Goal: Task Accomplishment & Management: Manage account settings

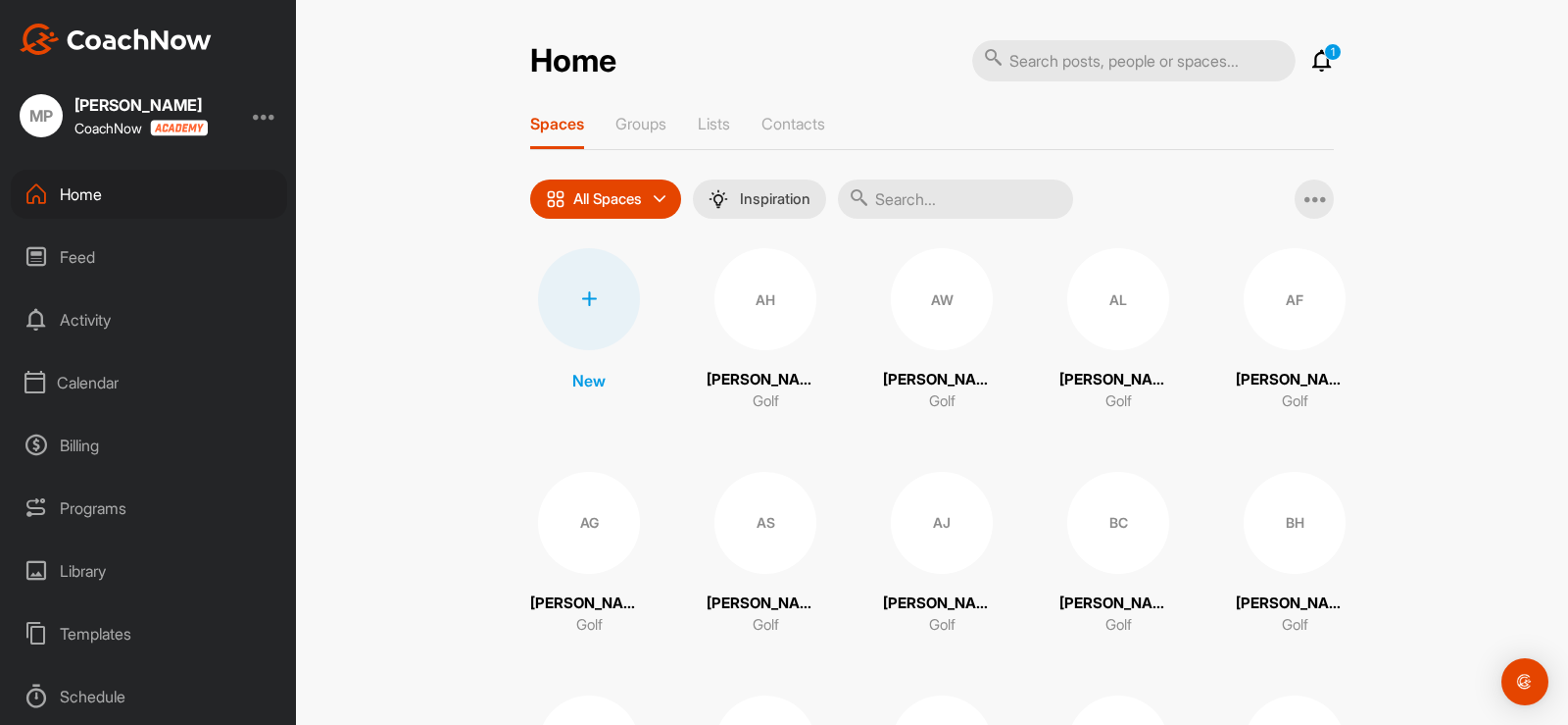
click at [118, 382] on div "Calendar" at bounding box center [149, 382] width 276 height 49
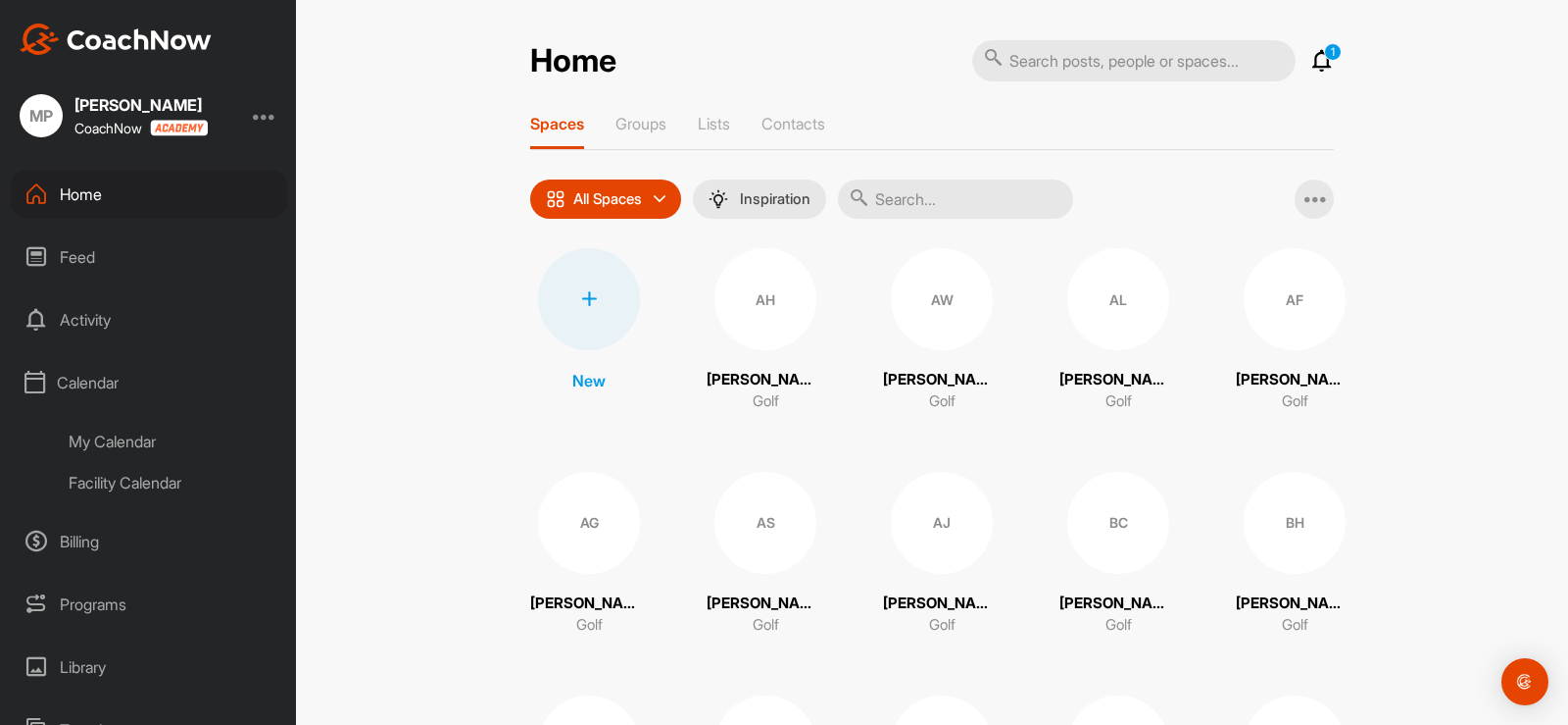
click at [126, 441] on div "My Calendar" at bounding box center [171, 441] width 233 height 41
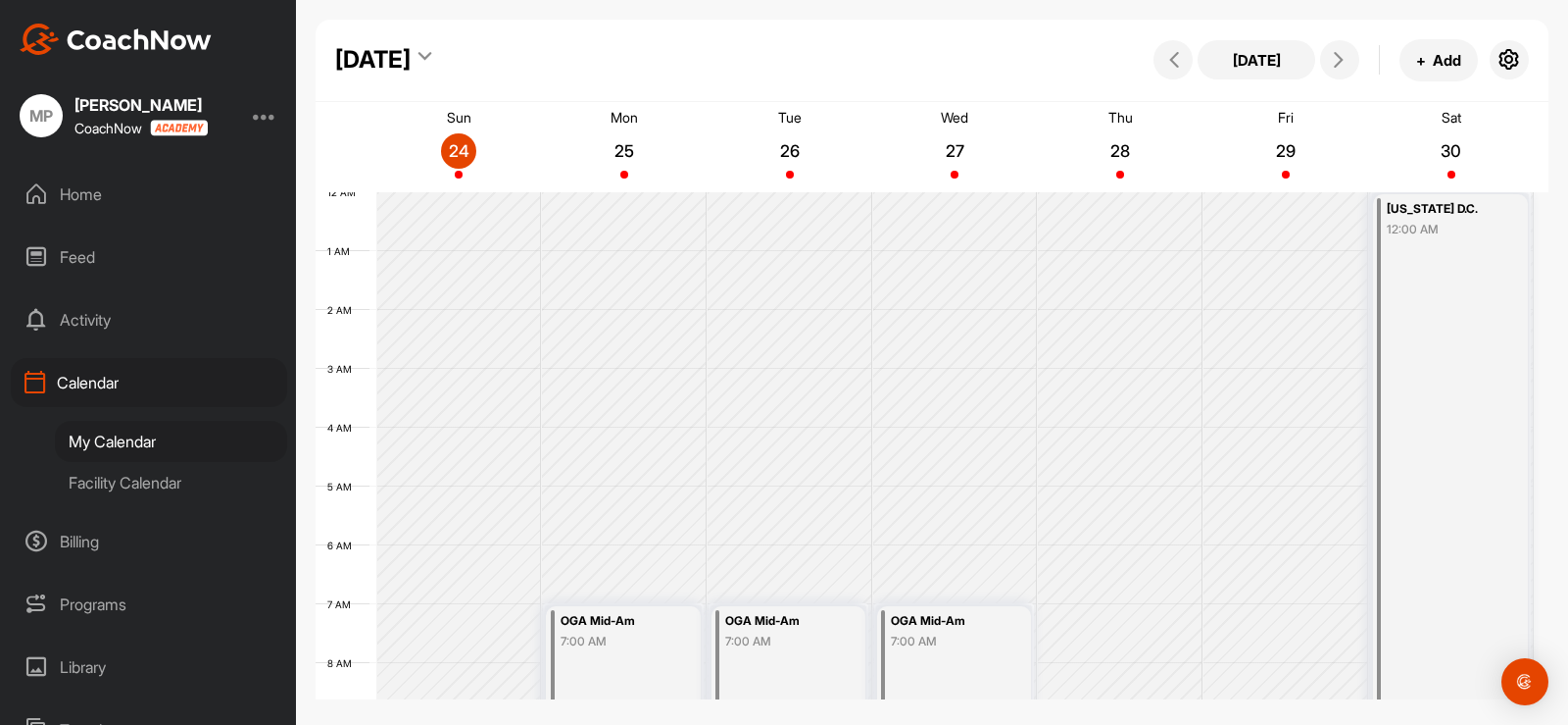
scroll to position [339, 0]
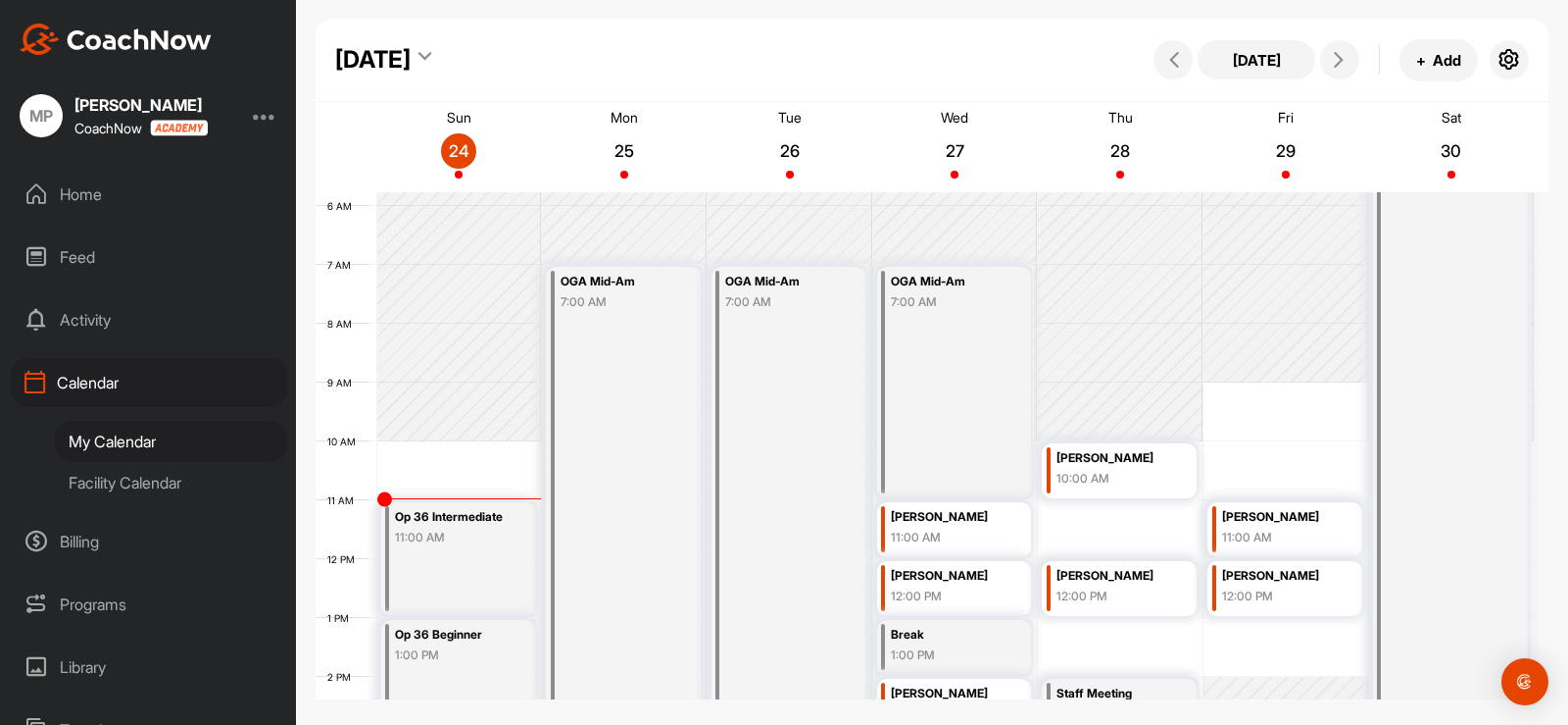
click at [1270, 454] on div "12 AM 1 AM 2 AM 3 AM 4 AM 5 AM 6 AM 7 AM 8 AM 9 AM 10 AM 11 AM 12 PM 1 PM 2 PM …" at bounding box center [924, 559] width 1218 height 1412
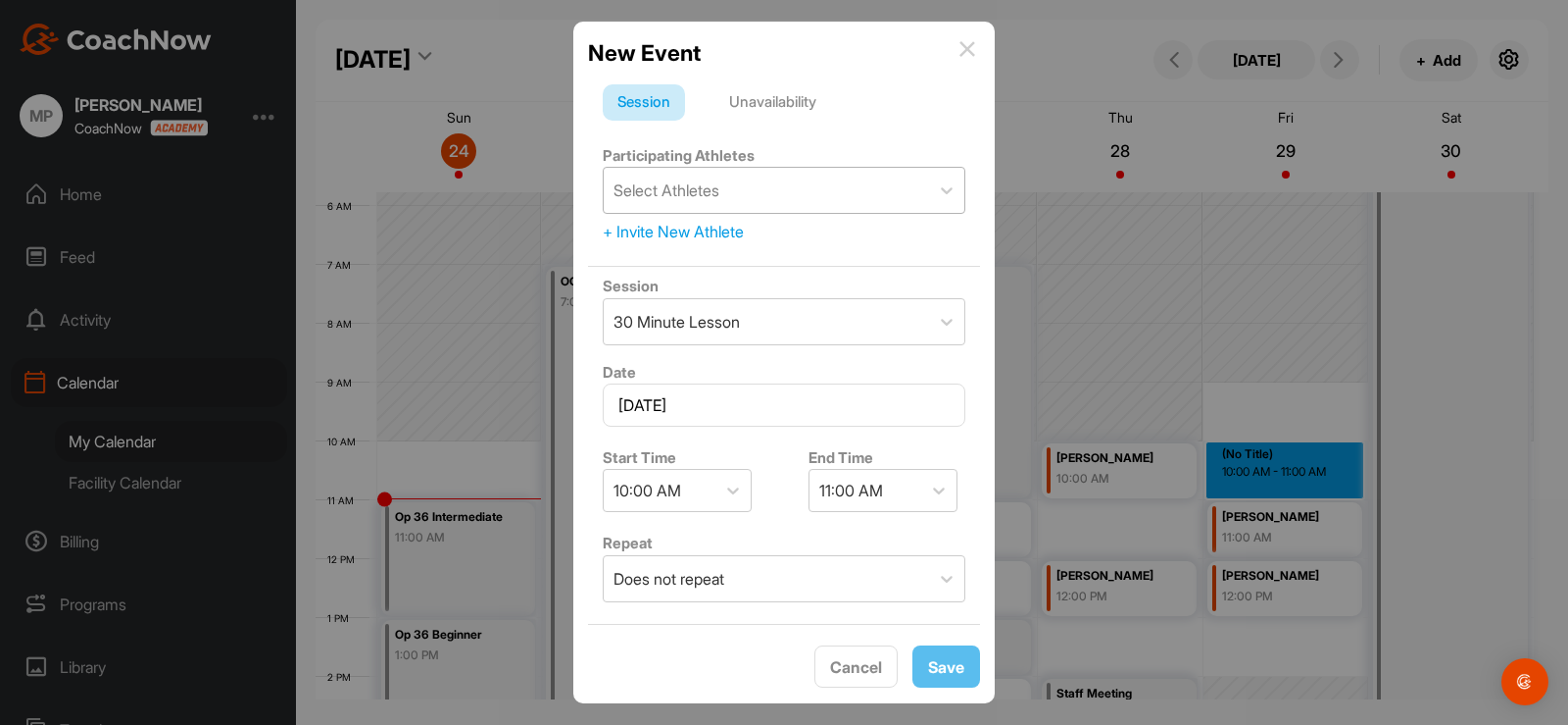
click at [799, 199] on div "Select Athletes" at bounding box center [766, 190] width 325 height 45
type input "[PERSON_NAME]"
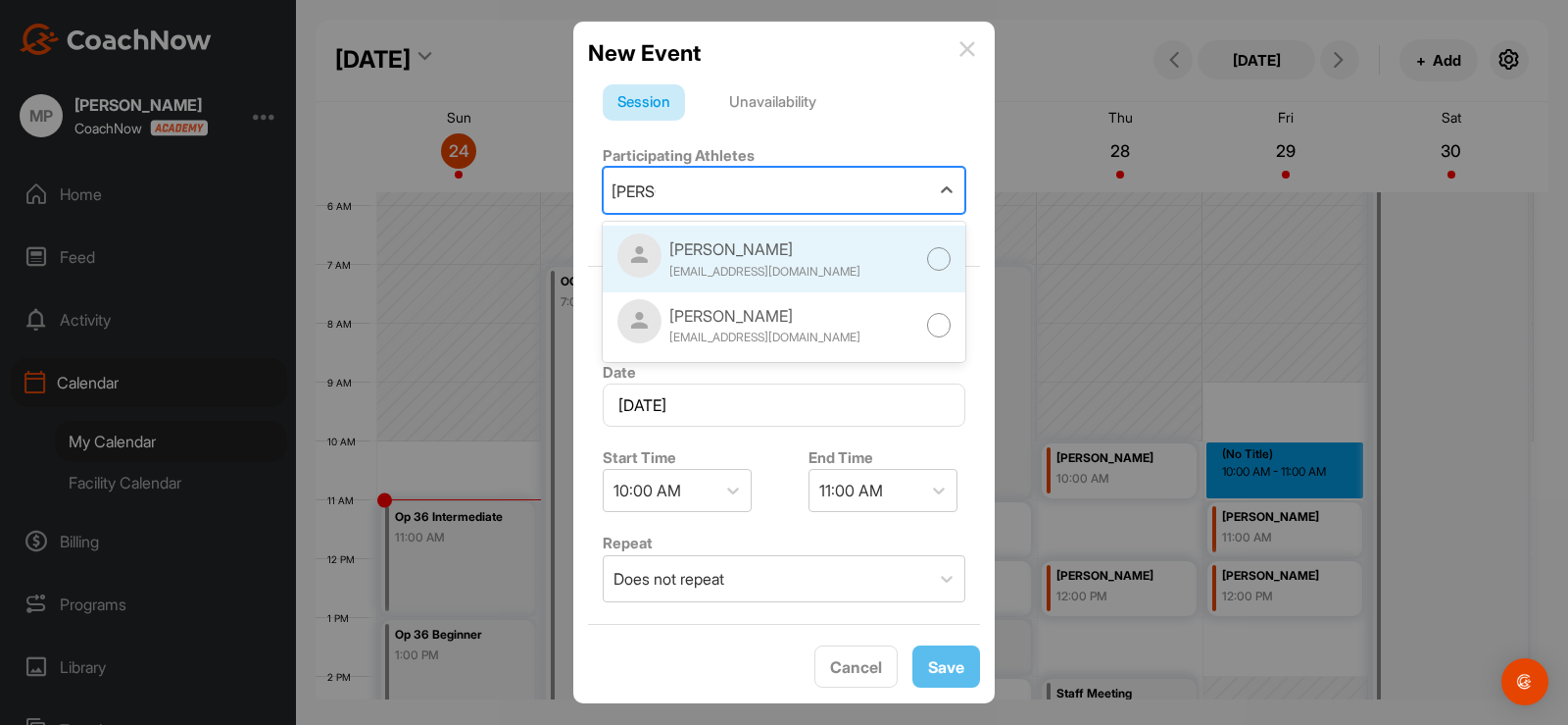
click at [774, 268] on div "[EMAIL_ADDRESS][DOMAIN_NAME]" at bounding box center [765, 272] width 191 height 18
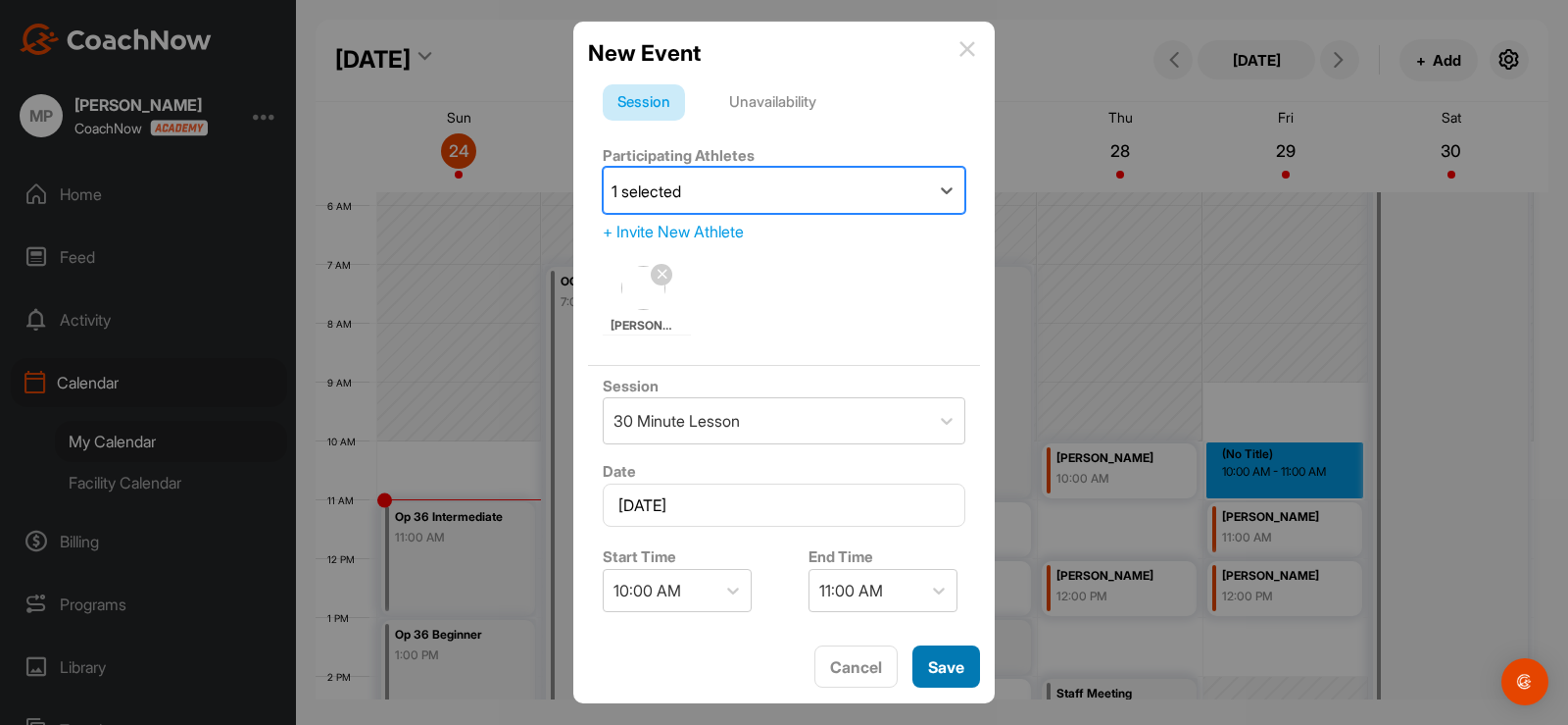
click at [940, 660] on button "Save" at bounding box center [947, 666] width 68 height 42
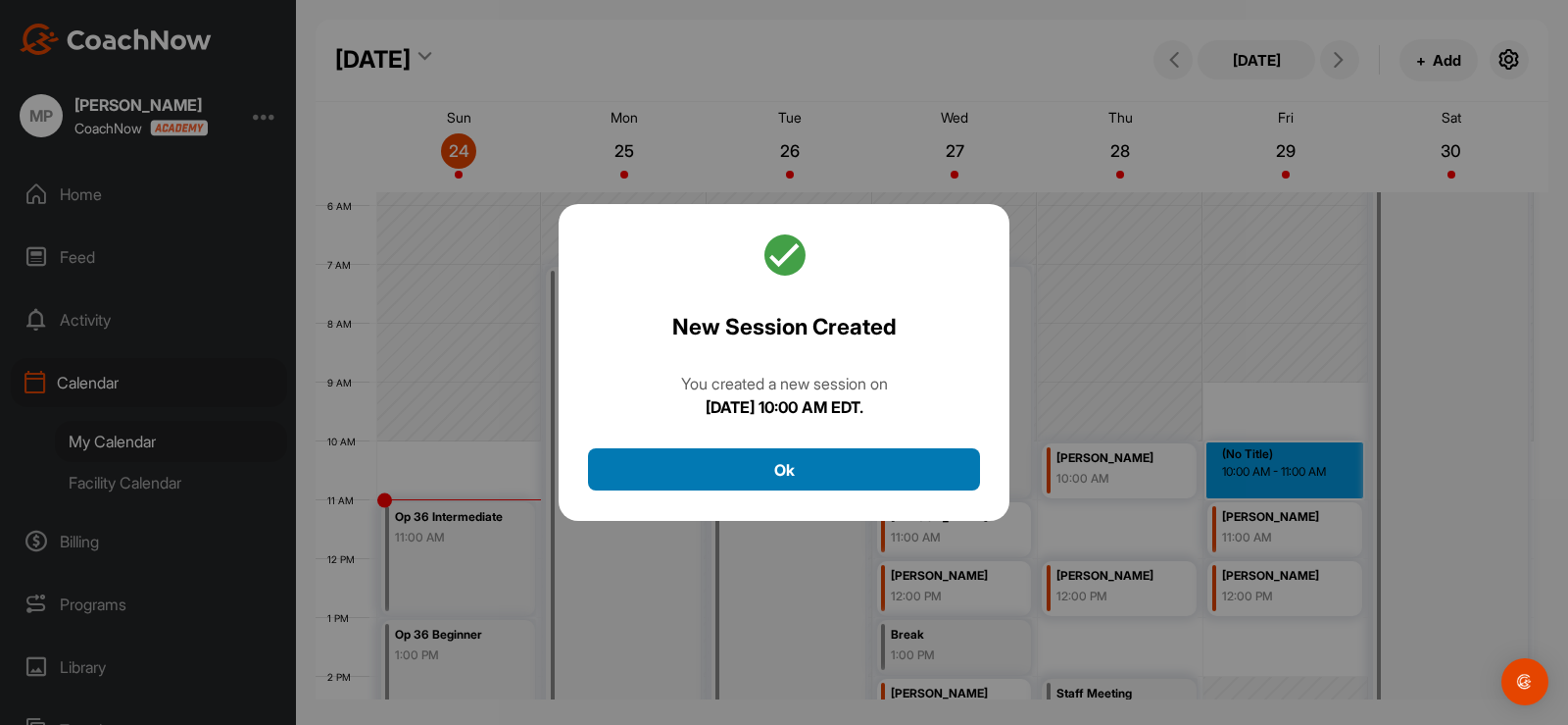
click at [854, 469] on button "Ok" at bounding box center [784, 469] width 392 height 42
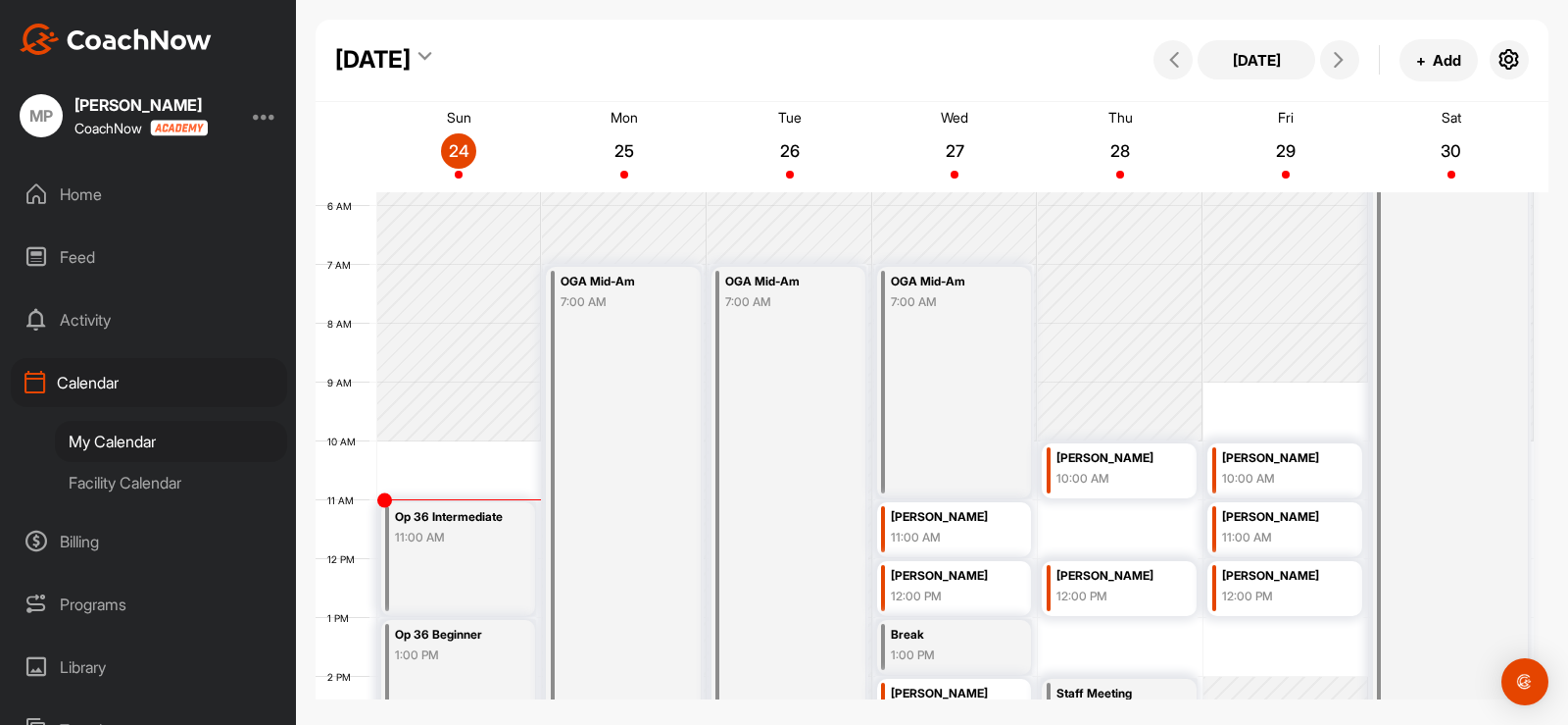
click at [1275, 473] on div "10:00 AM" at bounding box center [1280, 478] width 116 height 18
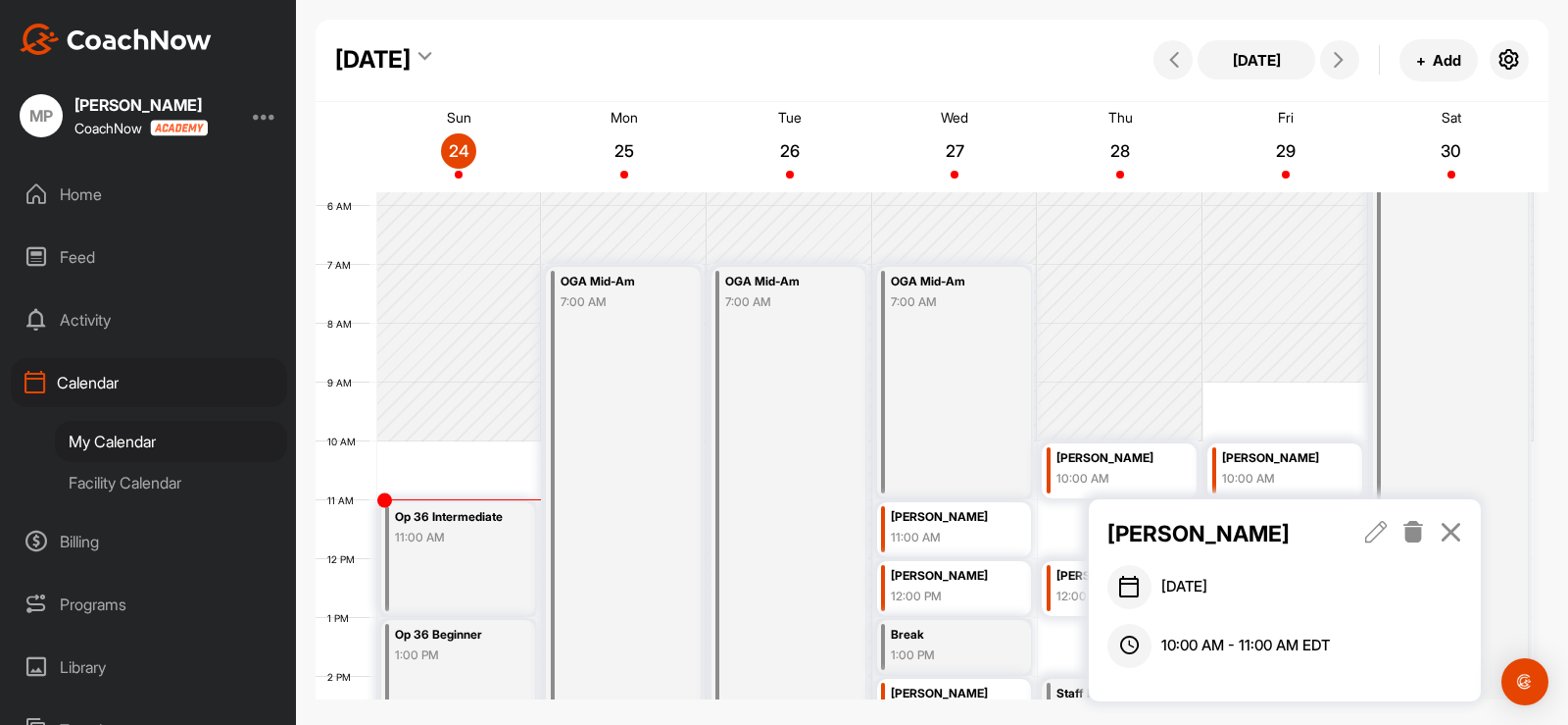
click at [1451, 532] on icon at bounding box center [1451, 531] width 23 height 22
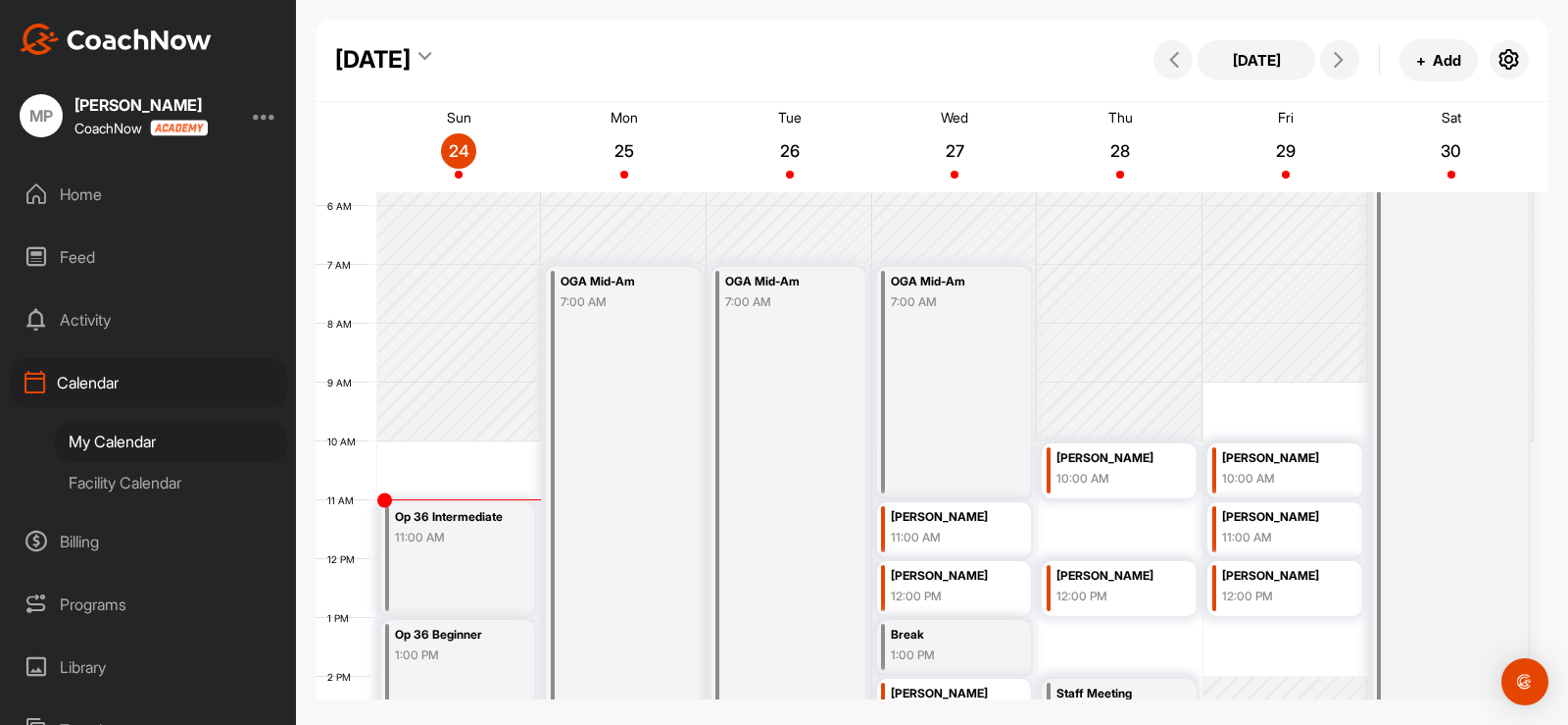
click at [1290, 459] on div "[PERSON_NAME]" at bounding box center [1280, 458] width 116 height 23
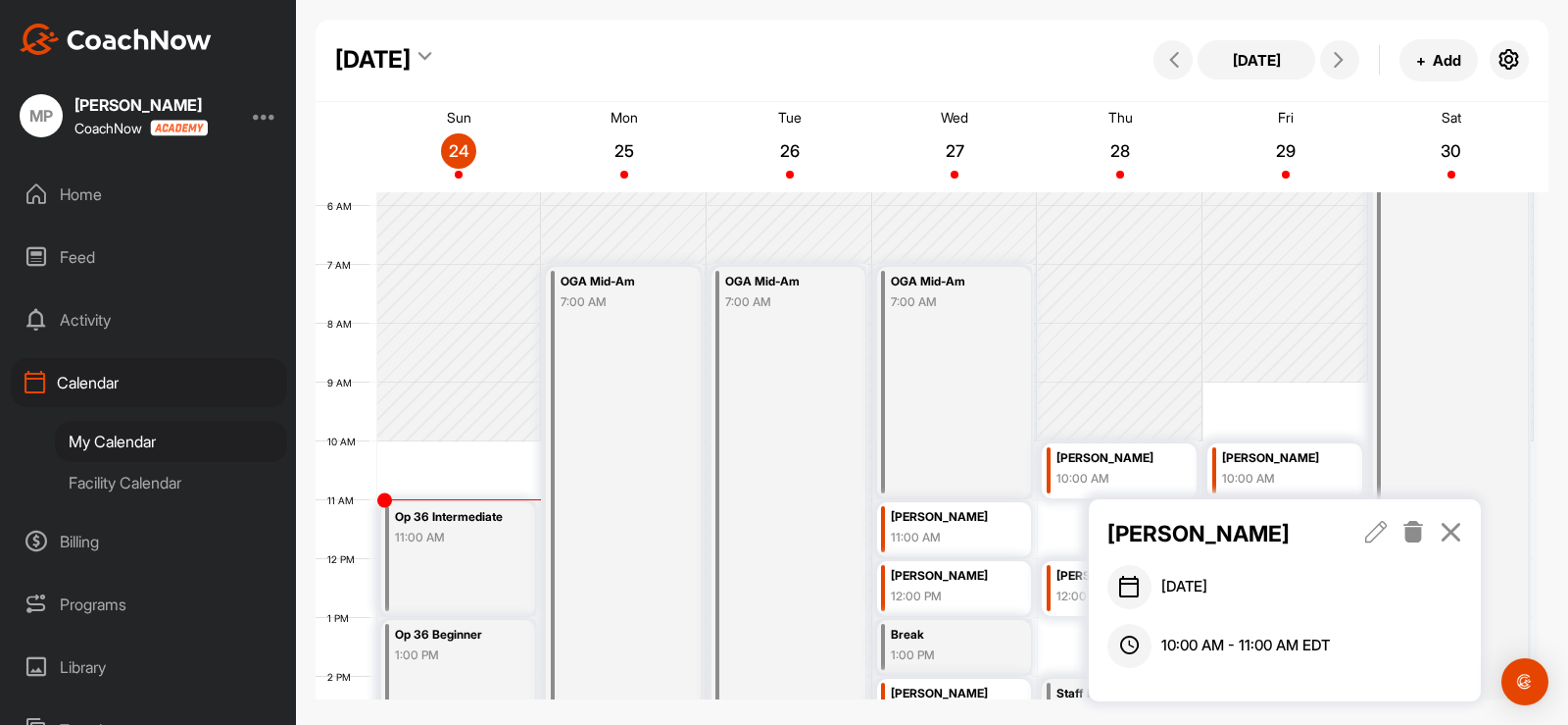
click at [1376, 533] on icon at bounding box center [1376, 531] width 23 height 22
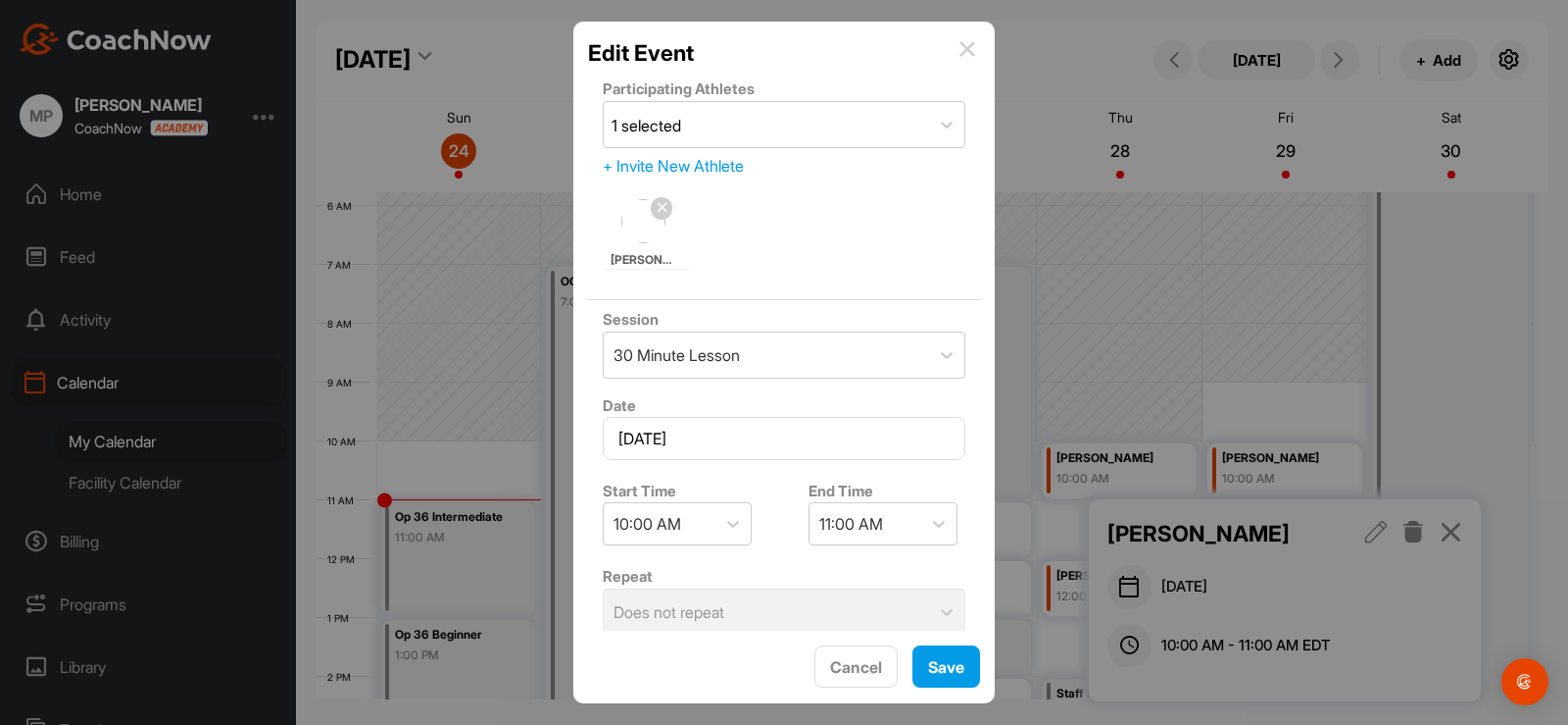
scroll to position [328, 0]
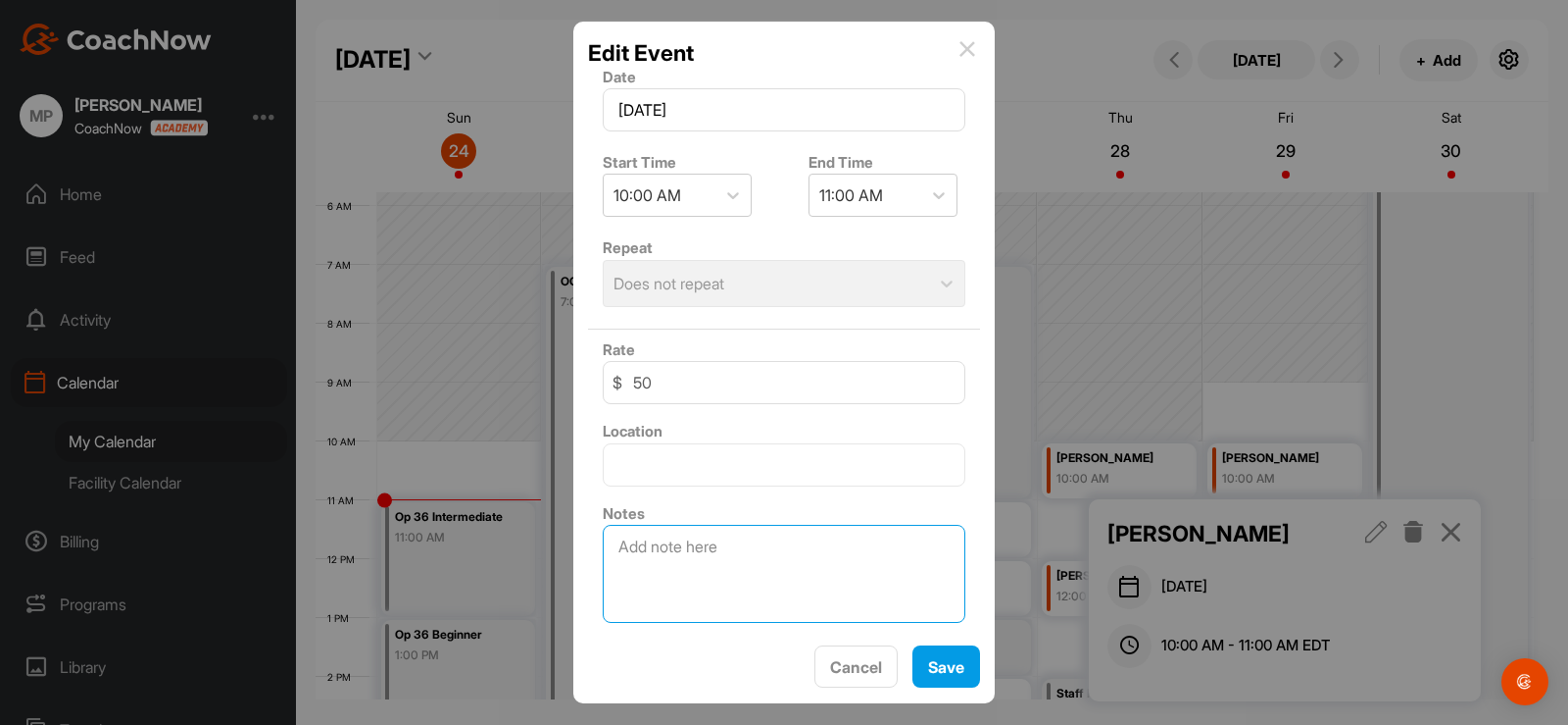
click at [754, 550] on textarea at bounding box center [784, 573] width 363 height 98
type textarea "Wedge Fitting"
click at [950, 677] on button "Save" at bounding box center [947, 666] width 68 height 42
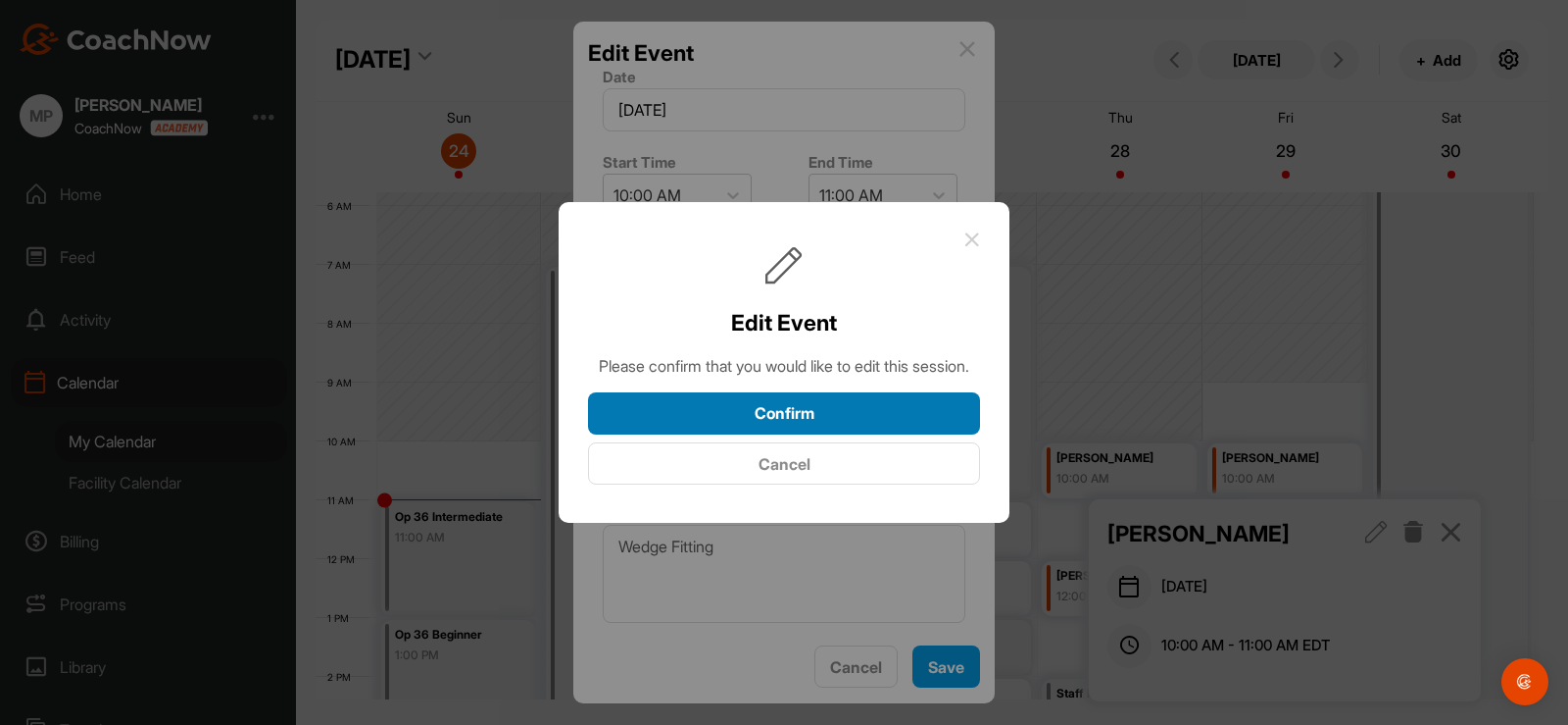
click at [864, 433] on button "Confirm" at bounding box center [784, 413] width 392 height 42
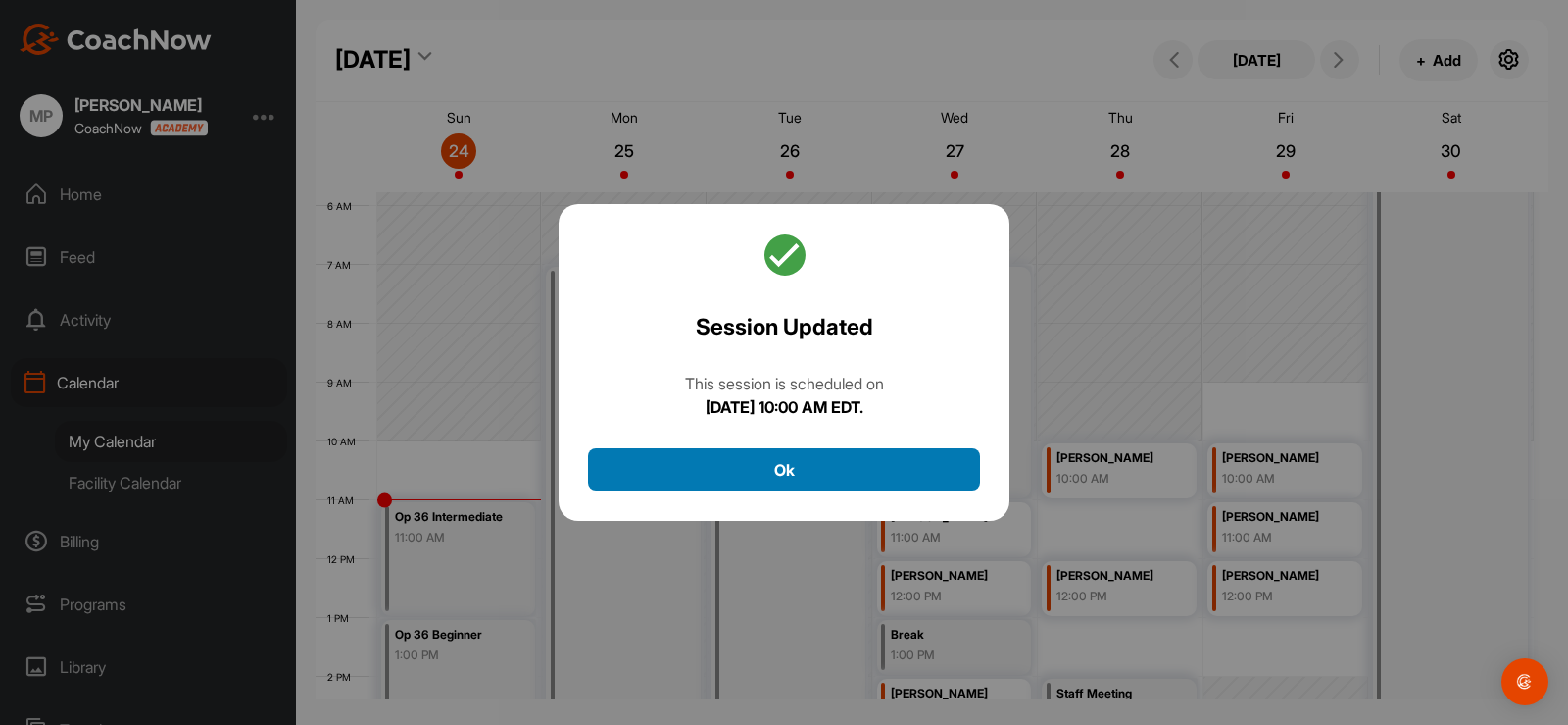
click at [827, 457] on button "Ok" at bounding box center [784, 469] width 392 height 42
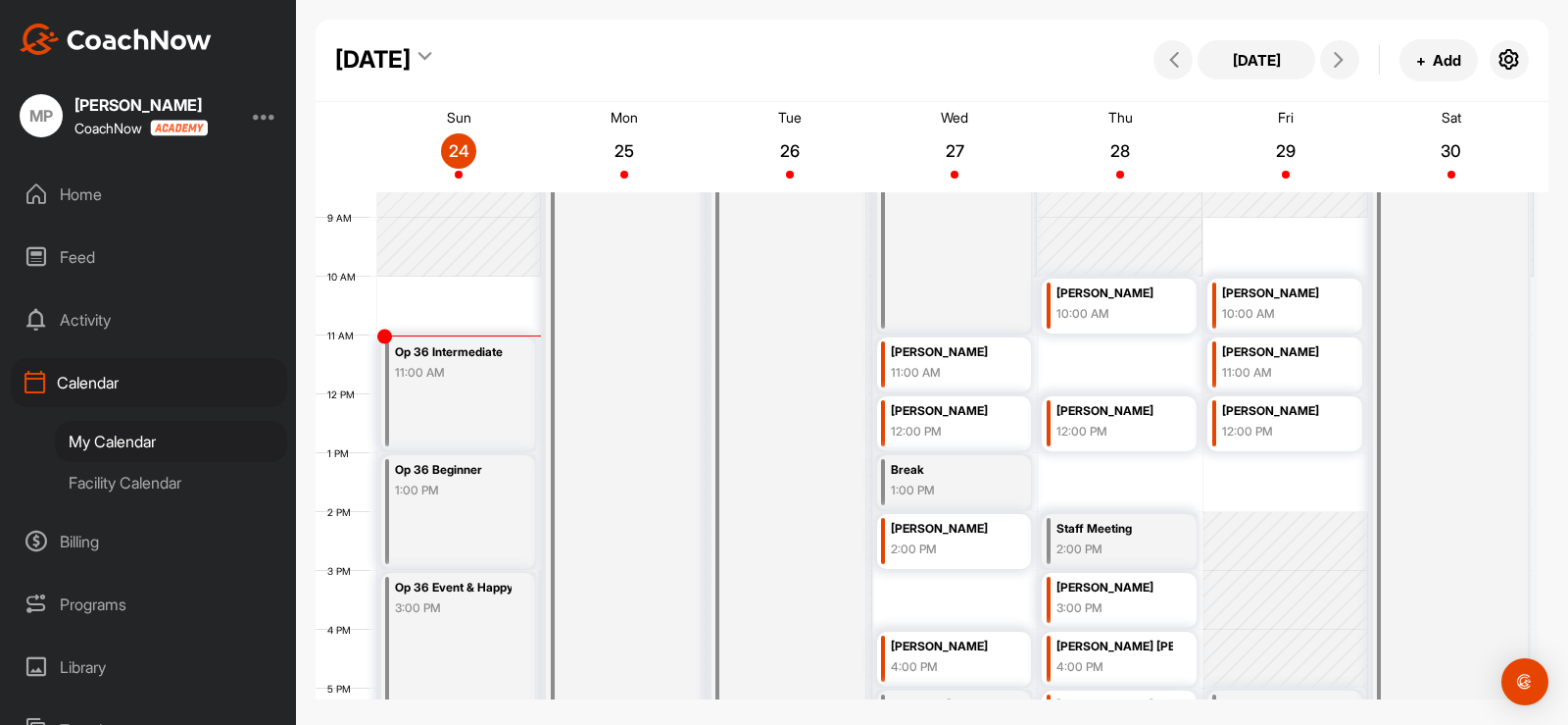
scroll to position [535, 0]
